Goal: Information Seeking & Learning: Learn about a topic

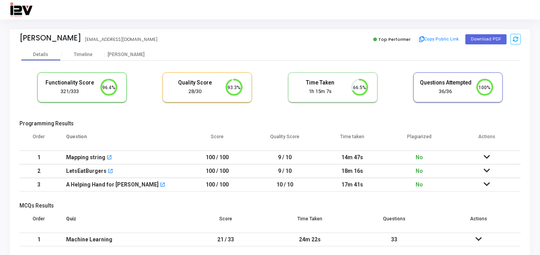
scroll to position [12, 0]
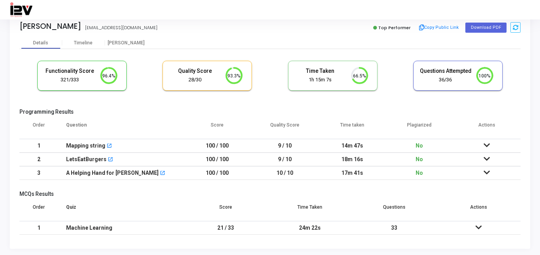
click at [486, 172] on icon at bounding box center [487, 172] width 6 height 5
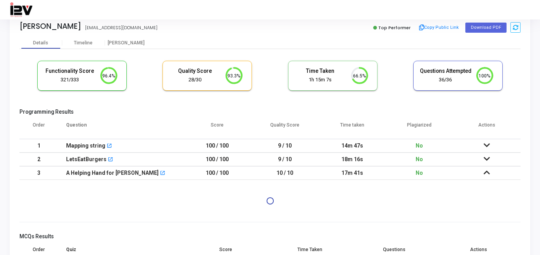
click at [485, 159] on icon at bounding box center [487, 158] width 6 height 5
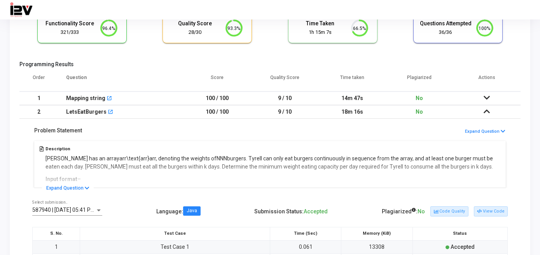
scroll to position [61, 0]
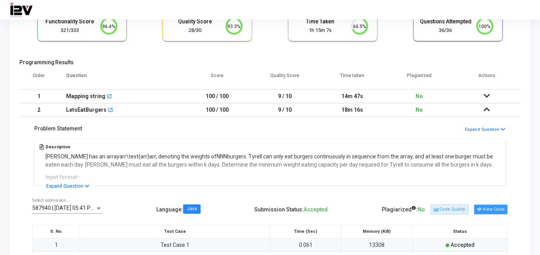
click at [484, 208] on button "View Code" at bounding box center [491, 209] width 34 height 10
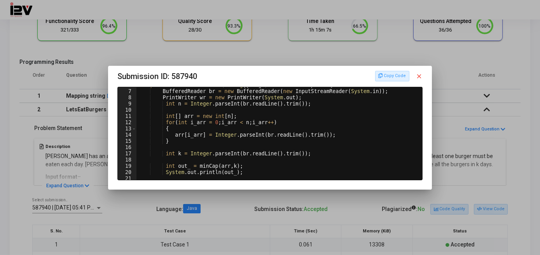
scroll to position [19, 0]
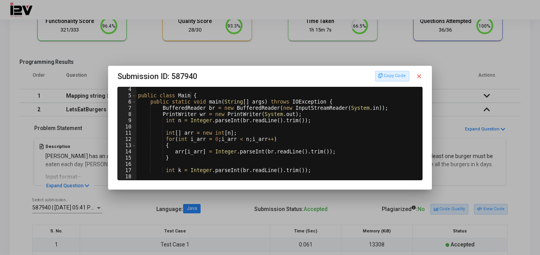
drag, startPoint x: 346, startPoint y: 77, endPoint x: 278, endPoint y: 70, distance: 68.4
click at [278, 70] on h3 "Submission ID: 587940 Copy Code close" at bounding box center [270, 76] width 305 height 12
click at [311, 207] on div at bounding box center [270, 127] width 540 height 255
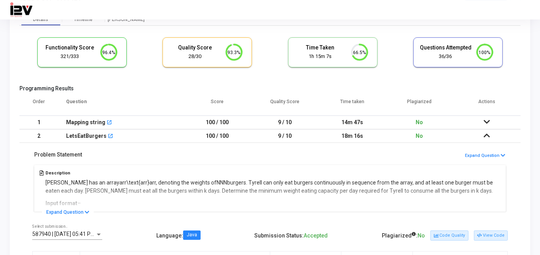
scroll to position [34, 0]
click at [351, 121] on td "14m 47s" at bounding box center [352, 123] width 67 height 14
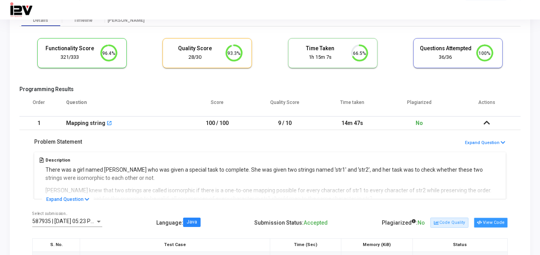
click at [485, 225] on button "View Code" at bounding box center [491, 222] width 34 height 10
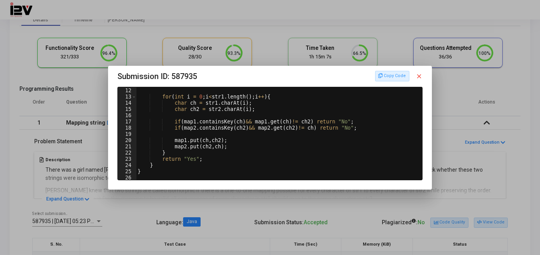
scroll to position [0, 0]
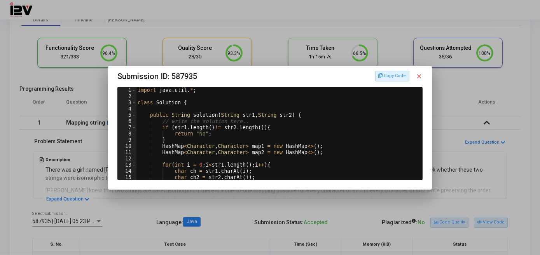
click at [153, 200] on div at bounding box center [270, 127] width 540 height 255
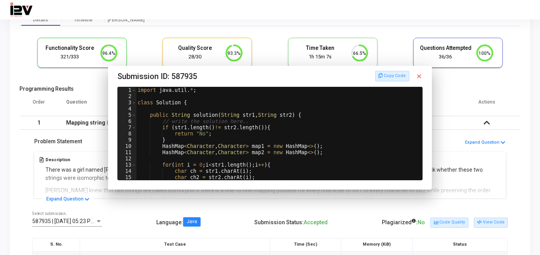
scroll to position [34, 0]
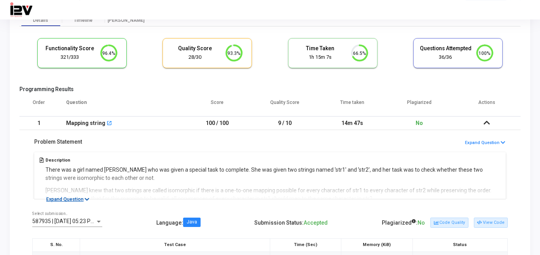
click at [87, 195] on button "Expand Question" at bounding box center [68, 199] width 52 height 8
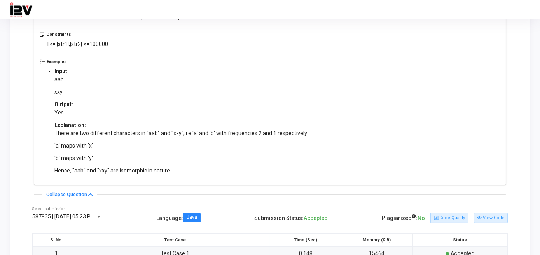
scroll to position [291, 0]
click at [485, 221] on button "View Code" at bounding box center [491, 217] width 34 height 10
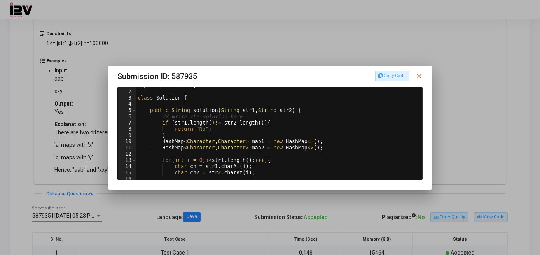
scroll to position [4, 0]
click at [75, 124] on div at bounding box center [270, 127] width 540 height 255
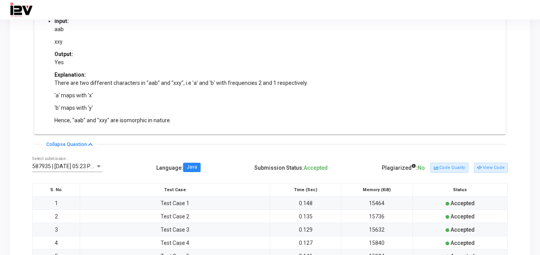
scroll to position [340, 0]
click at [484, 167] on button "View Code" at bounding box center [491, 168] width 34 height 10
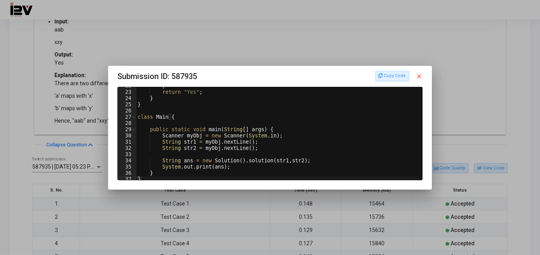
scroll to position [138, 0]
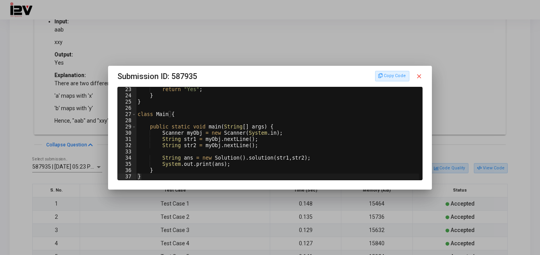
click at [423, 77] on mat-icon "close" at bounding box center [419, 76] width 7 height 7
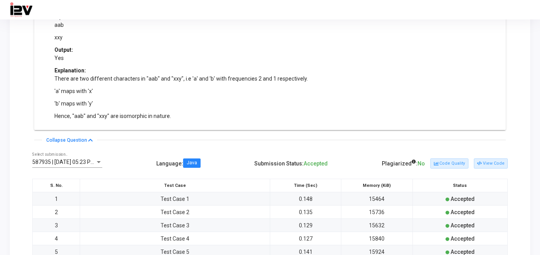
scroll to position [343, 0]
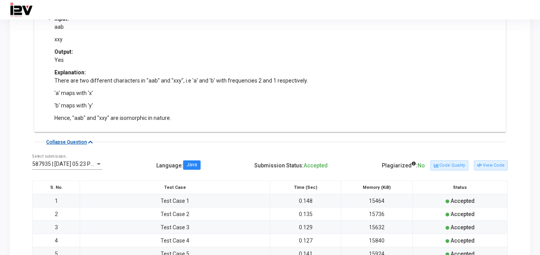
click at [75, 144] on button "Collapse Question" at bounding box center [69, 142] width 55 height 8
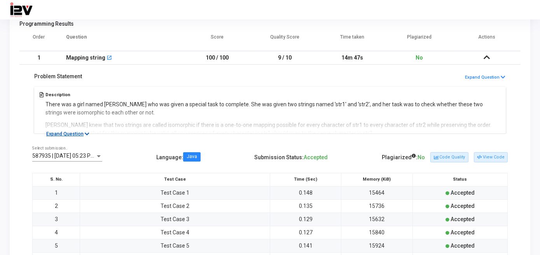
scroll to position [100, 0]
click at [78, 132] on button "Expand Question" at bounding box center [68, 134] width 52 height 8
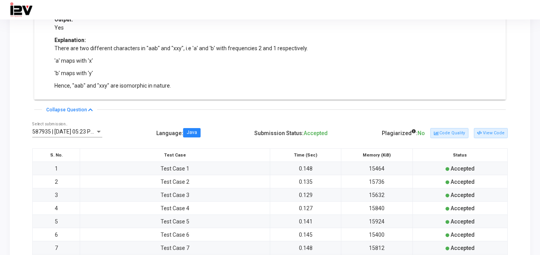
scroll to position [382, 0]
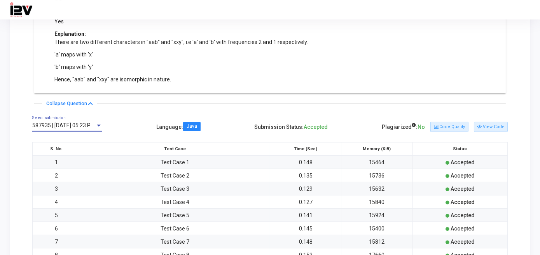
click at [81, 126] on span "587935 | [DATE] 05:23 PM IST (Best) P" at bounding box center [78, 125] width 93 height 6
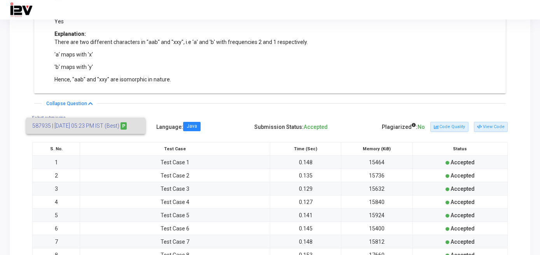
click at [108, 139] on div at bounding box center [270, 127] width 540 height 255
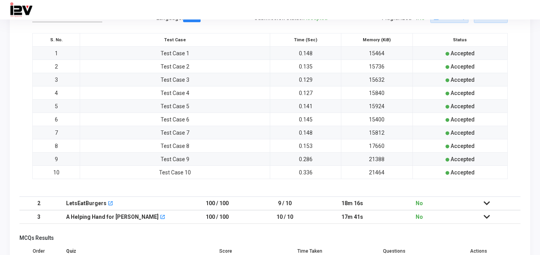
scroll to position [534, 0]
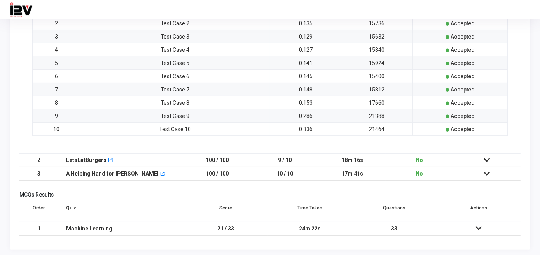
click at [488, 157] on icon at bounding box center [487, 159] width 6 height 5
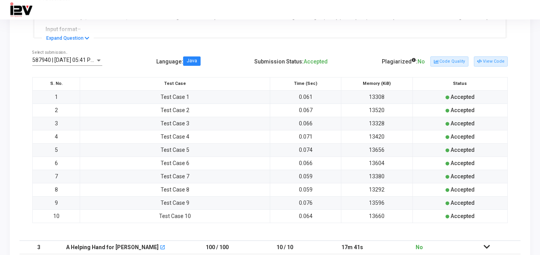
click at [486, 246] on icon at bounding box center [487, 246] width 6 height 5
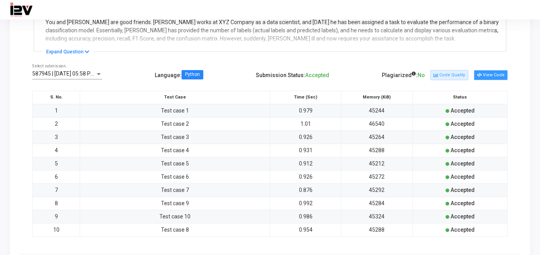
click at [482, 75] on icon at bounding box center [479, 75] width 4 height 4
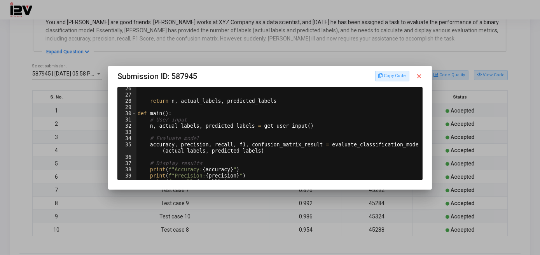
scroll to position [206, 0]
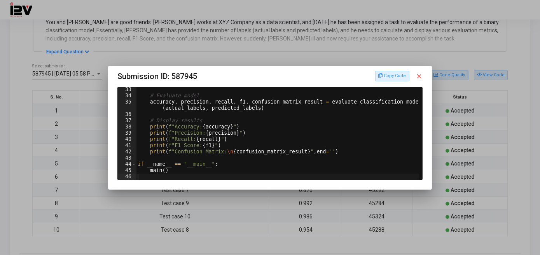
click at [422, 79] on mat-icon "close" at bounding box center [419, 76] width 7 height 7
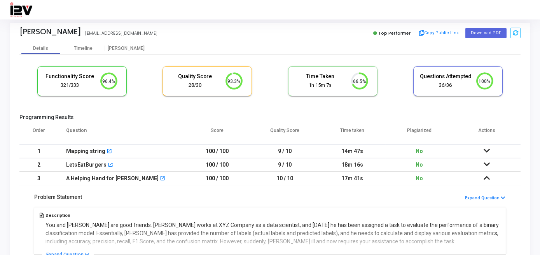
scroll to position [0, 0]
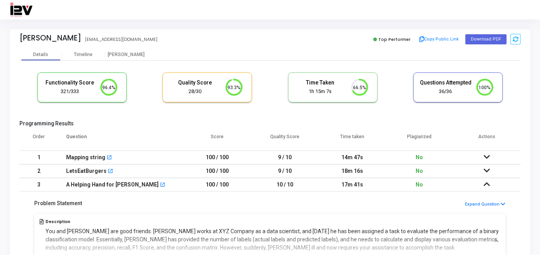
click at [388, 160] on td "No" at bounding box center [419, 158] width 67 height 14
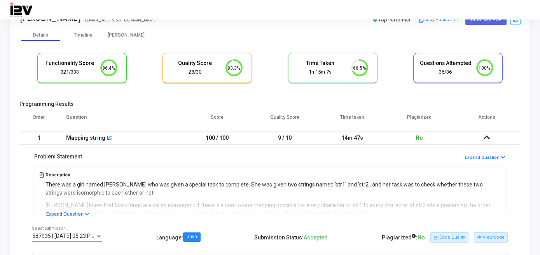
scroll to position [20, 0]
click at [70, 209] on button "Expand Question" at bounding box center [68, 213] width 52 height 8
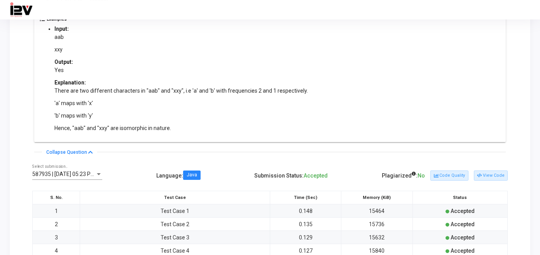
scroll to position [330, 0]
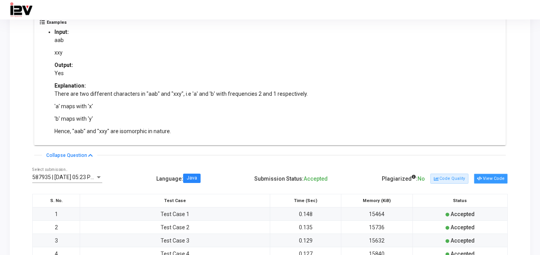
click at [493, 179] on button "View Code" at bounding box center [491, 179] width 34 height 10
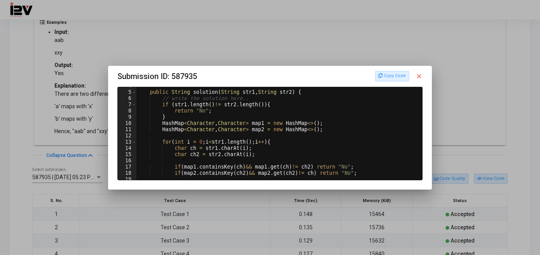
scroll to position [26, 0]
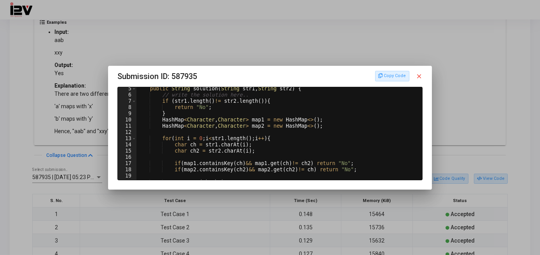
click at [265, 54] on div at bounding box center [270, 127] width 540 height 255
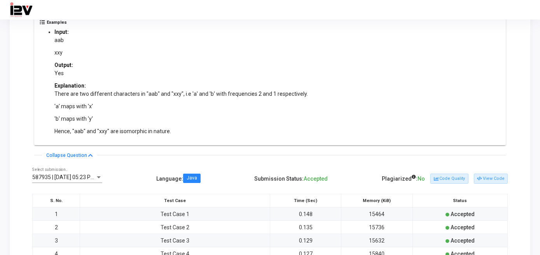
drag, startPoint x: 265, startPoint y: 54, endPoint x: 247, endPoint y: 82, distance: 33.0
click at [247, 82] on li "Input: aab xxy Output: Yes Explanation: There are two different characters in "…" at bounding box center [181, 81] width 254 height 107
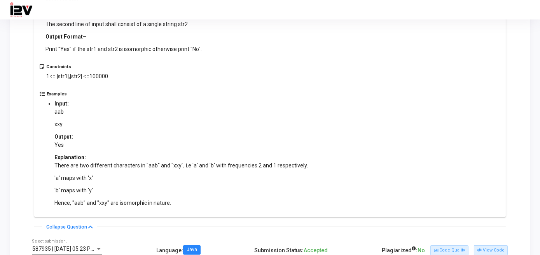
scroll to position [258, 0]
click at [498, 249] on button "View Code" at bounding box center [491, 250] width 34 height 10
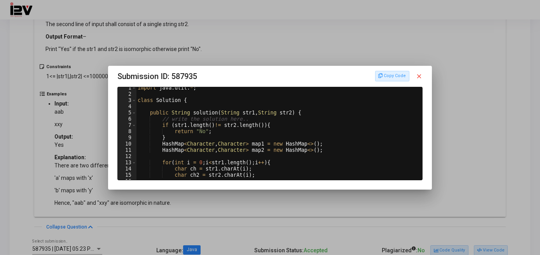
scroll to position [5, 0]
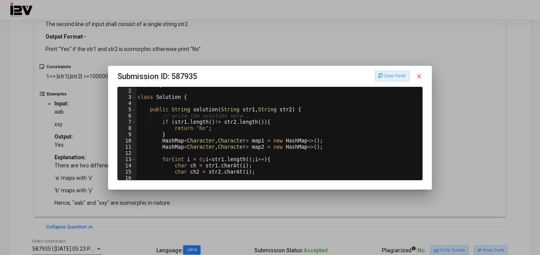
click at [88, 91] on div at bounding box center [270, 127] width 540 height 255
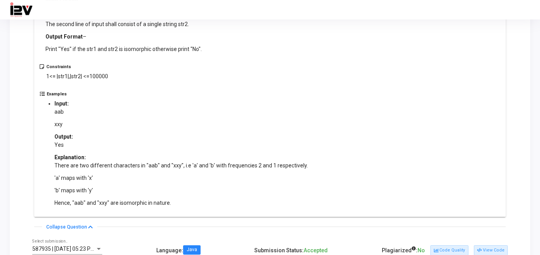
scroll to position [0, 0]
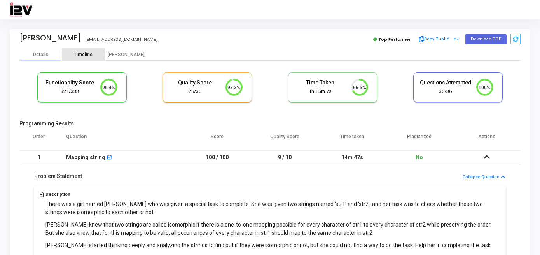
click at [87, 53] on div "Timeline" at bounding box center [83, 55] width 19 height 6
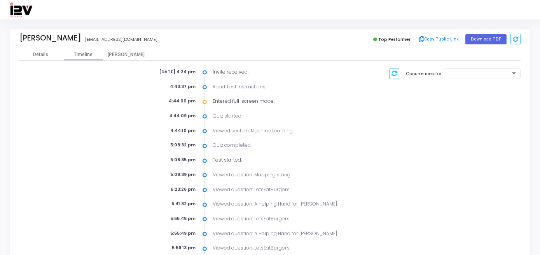
click at [295, 43] on div "Top Performer Copy Public Link Download PDF" at bounding box center [397, 39] width 247 height 12
click at [240, 24] on div "[PERSON_NAME] [EMAIL_ADDRESS][DOMAIN_NAME] Top Performer Copy Public Link Downl…" at bounding box center [270, 136] width 540 height 235
click at [116, 55] on div "[PERSON_NAME]" at bounding box center [126, 55] width 43 height 6
